Goal: Find specific page/section: Find specific page/section

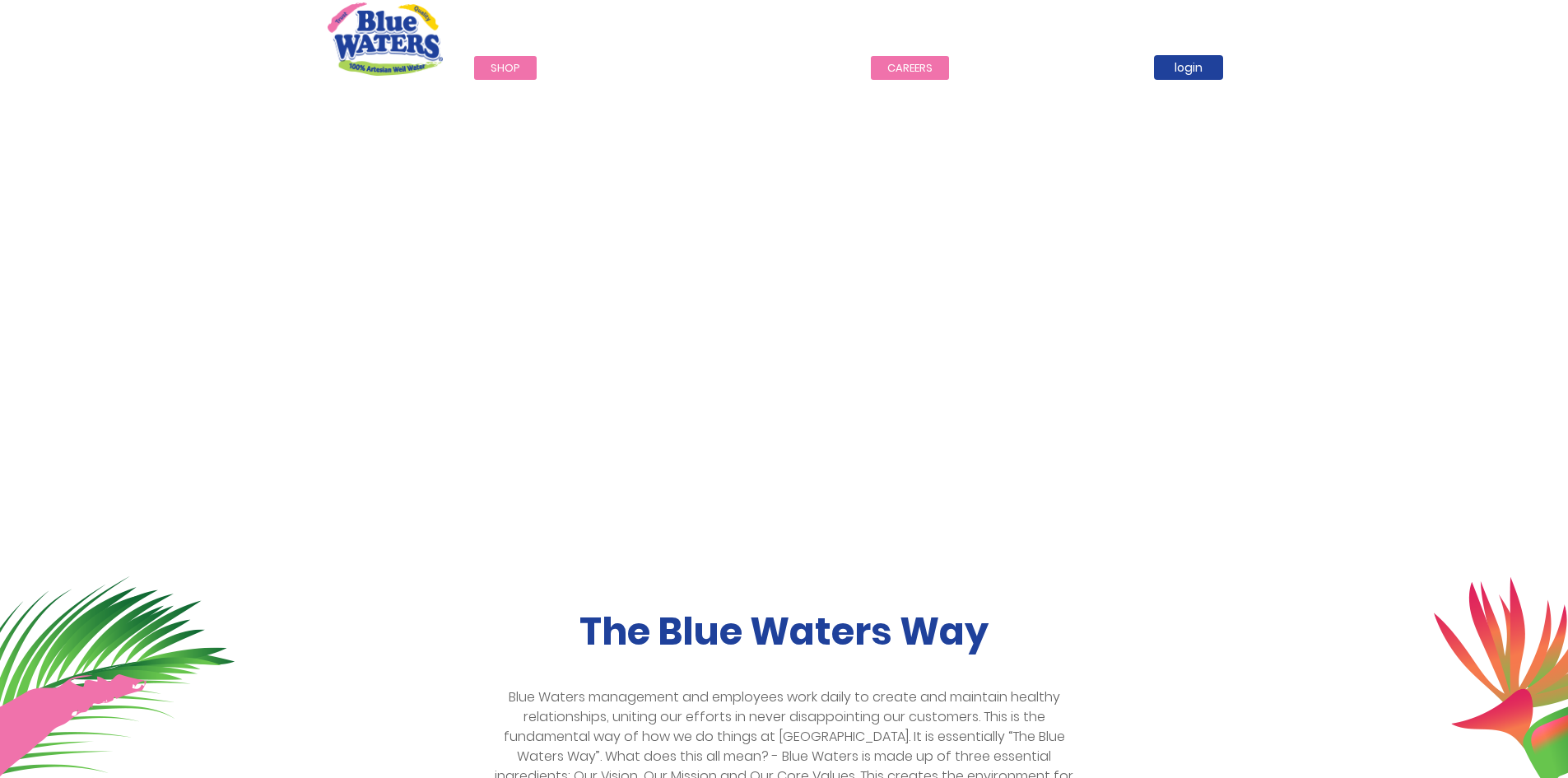
click at [917, 64] on link "careers" at bounding box center [910, 68] width 78 height 24
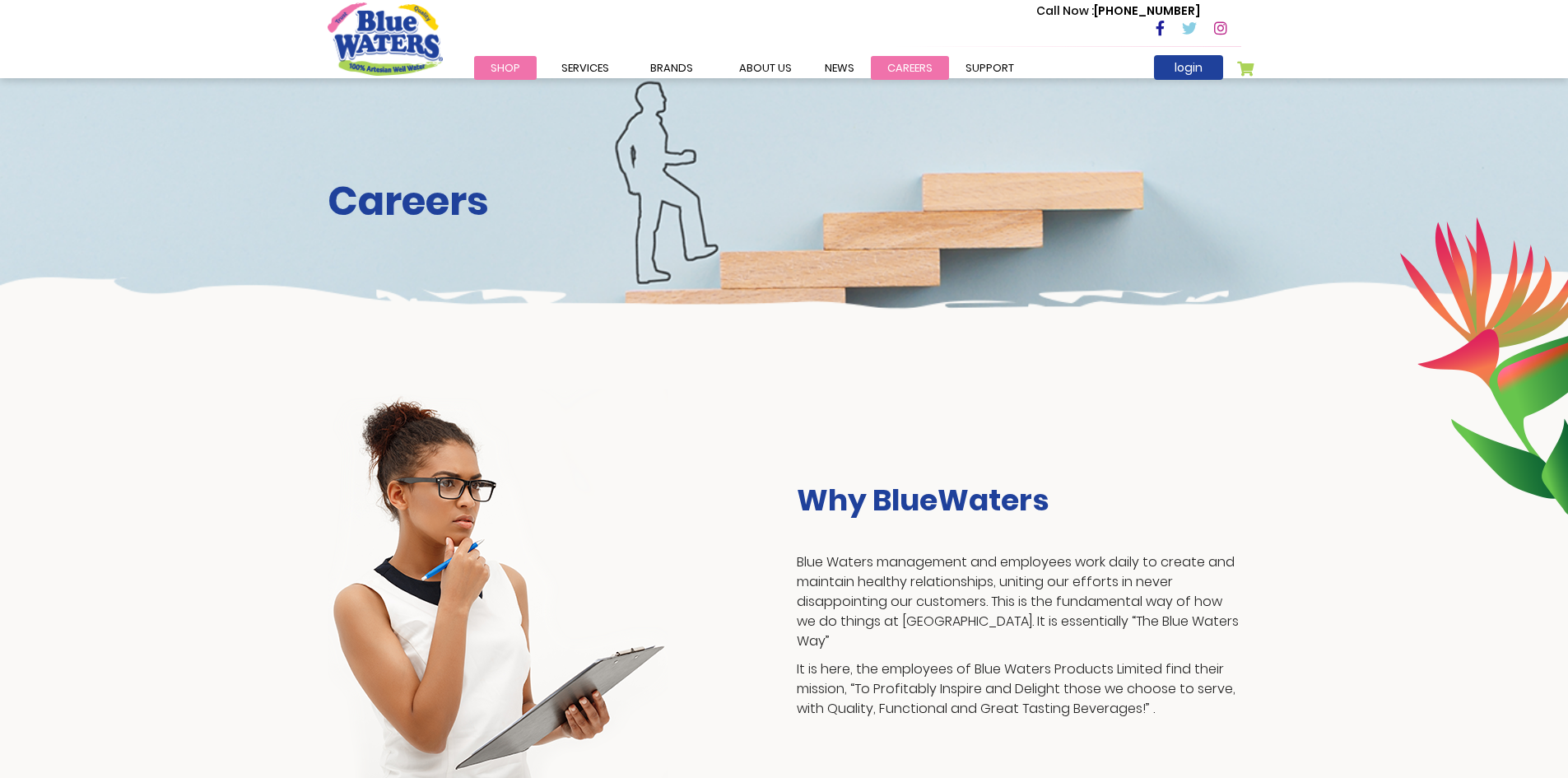
click at [905, 69] on link "careers" at bounding box center [910, 68] width 78 height 24
